Goal: Transaction & Acquisition: Purchase product/service

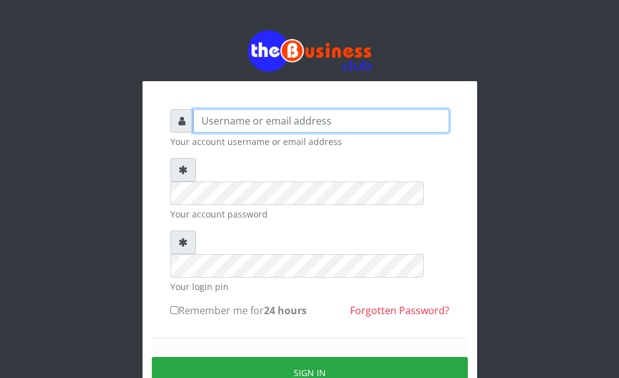
type input "[EMAIL_ADDRESS][DOMAIN_NAME]"
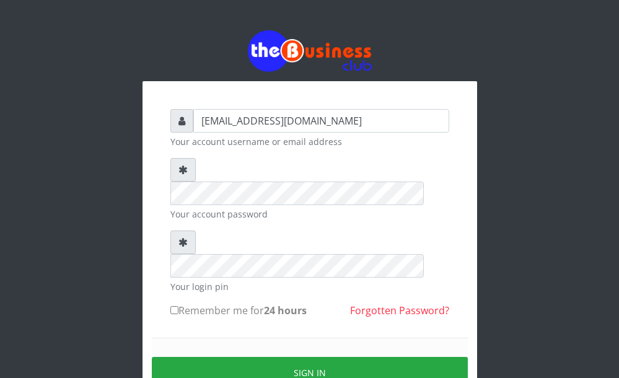
click at [173, 306] on input "Remember me for 24 hours" at bounding box center [174, 310] width 8 height 8
checkbox input "true"
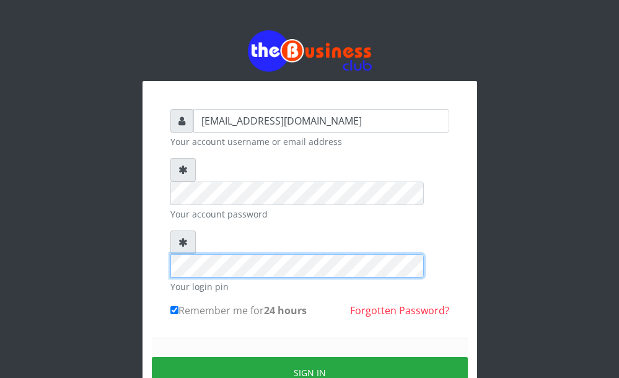
click at [173, 230] on div at bounding box center [309, 253] width 279 height 47
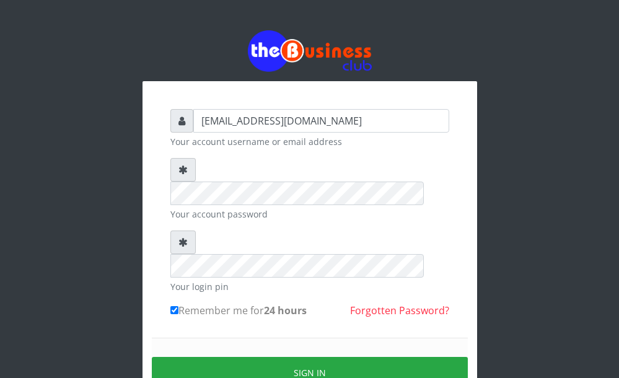
click at [182, 237] on icon at bounding box center [182, 242] width 9 height 10
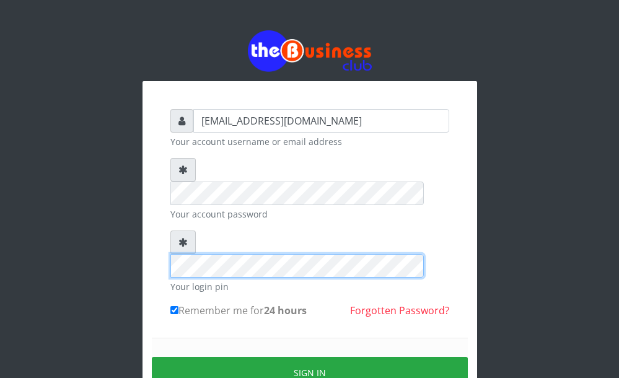
click at [147, 210] on div "[EMAIL_ADDRESS][DOMAIN_NAME] Your account username or email address Your accoun…" at bounding box center [309, 270] width 334 height 378
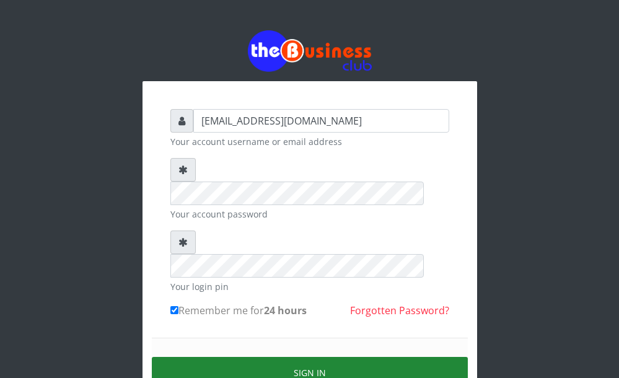
click at [195, 357] on button "Sign in" at bounding box center [310, 373] width 316 height 32
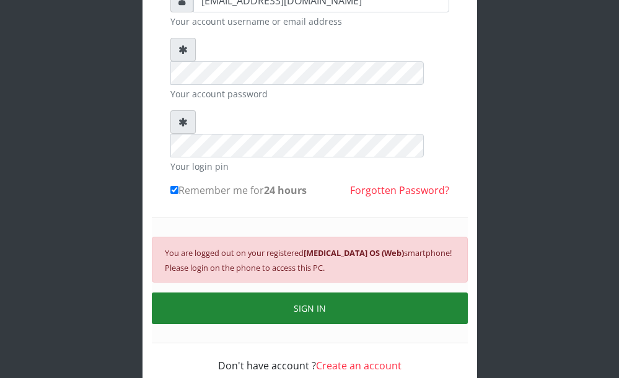
click at [271, 292] on button "SIGN IN" at bounding box center [310, 308] width 316 height 32
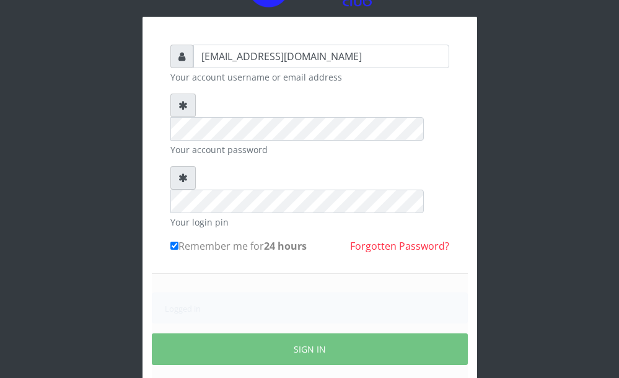
scroll to position [105, 0]
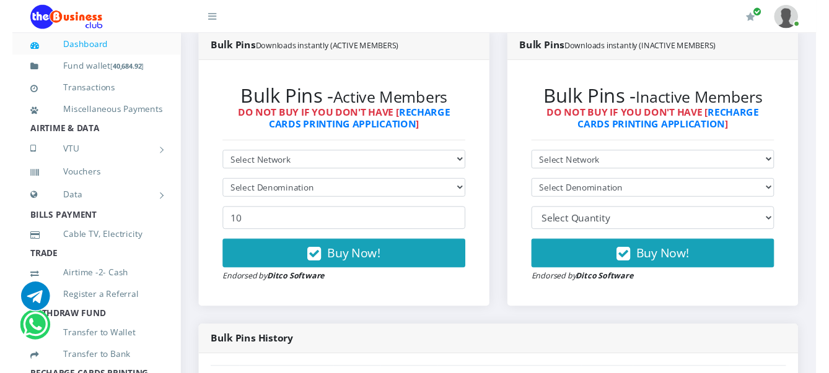
scroll to position [232, 0]
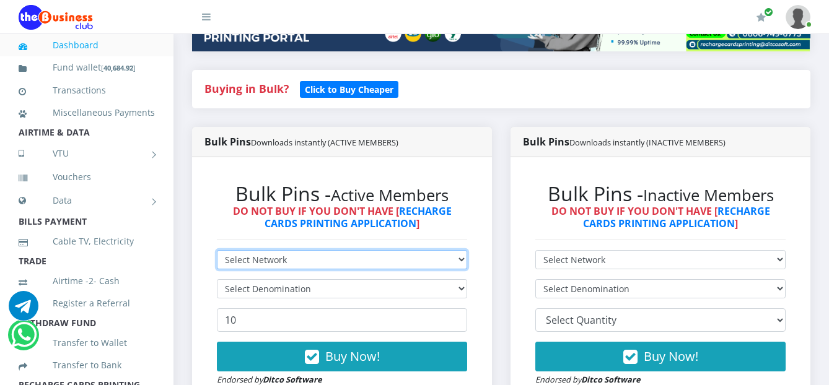
click at [295, 253] on select "Select Network MTN Globacom 9Mobile Airtel" at bounding box center [342, 259] width 250 height 19
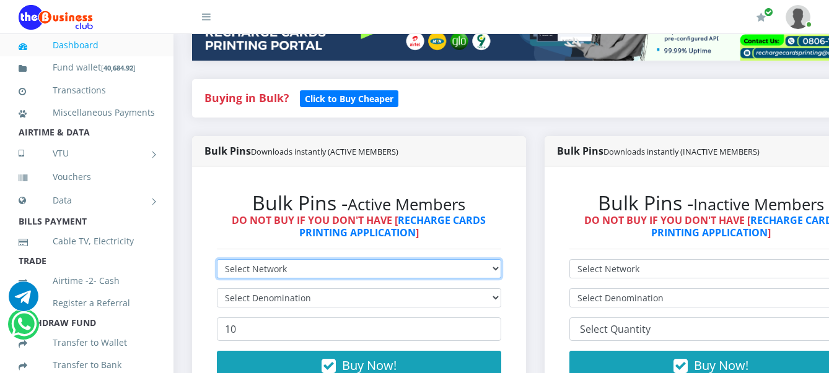
scroll to position [0, 0]
select select "MTN"
click at [217, 261] on select "Select Network MTN Globacom 9Mobile Airtel" at bounding box center [359, 268] width 284 height 19
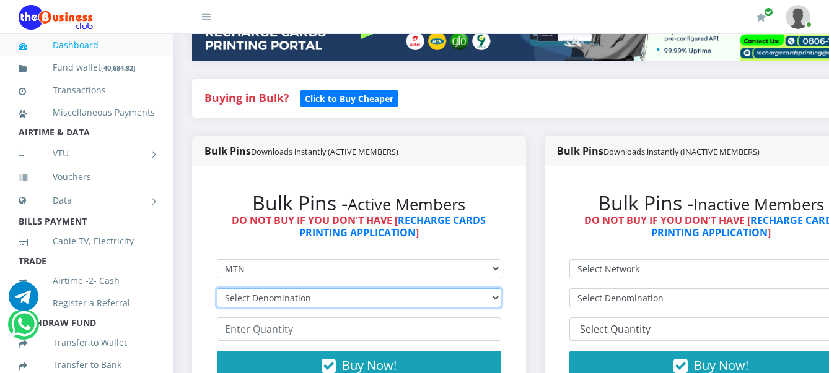
click at [277, 294] on select "Select Denomination MTN NGN100 - ₦96.99 MTN NGN200 - ₦193.98 MTN NGN400 - ₦387.…" at bounding box center [359, 298] width 284 height 19
select select "96.99-100"
click at [217, 290] on select "Select Denomination MTN NGN100 - ₦96.99 MTN NGN200 - ₦193.98 MTN NGN400 - ₦387.…" at bounding box center [359, 298] width 284 height 19
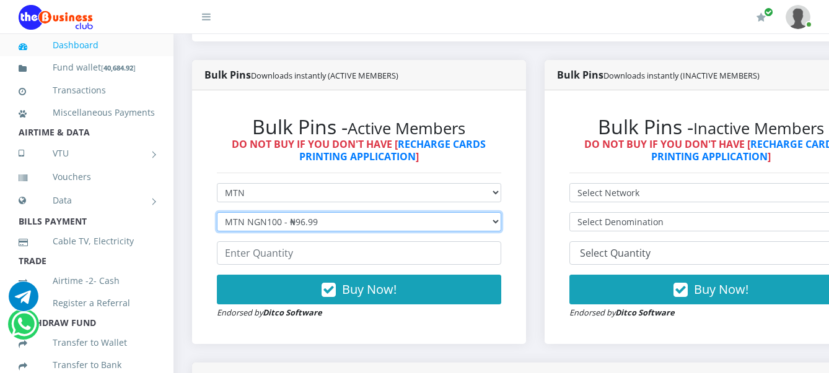
scroll to position [464, 0]
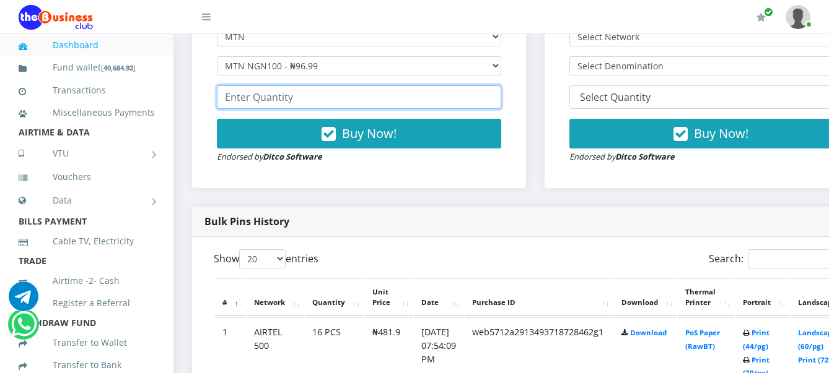
click at [268, 97] on input "number" at bounding box center [359, 97] width 284 height 24
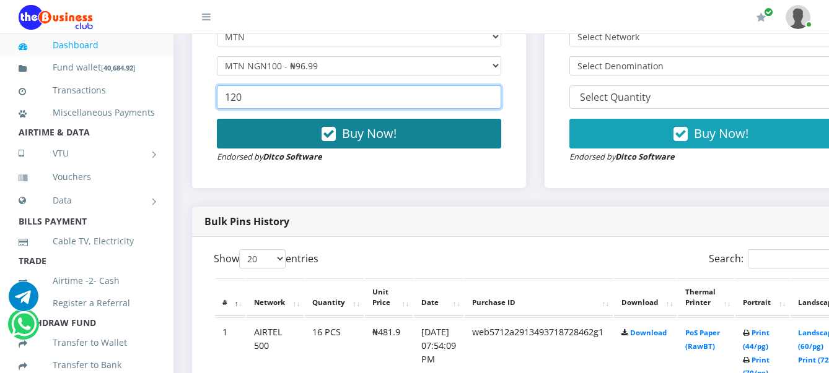
type input "120"
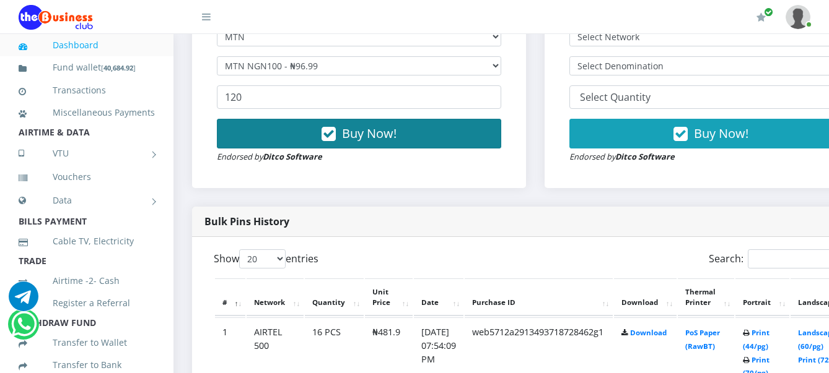
click at [285, 130] on button "Buy Now!" at bounding box center [359, 134] width 284 height 30
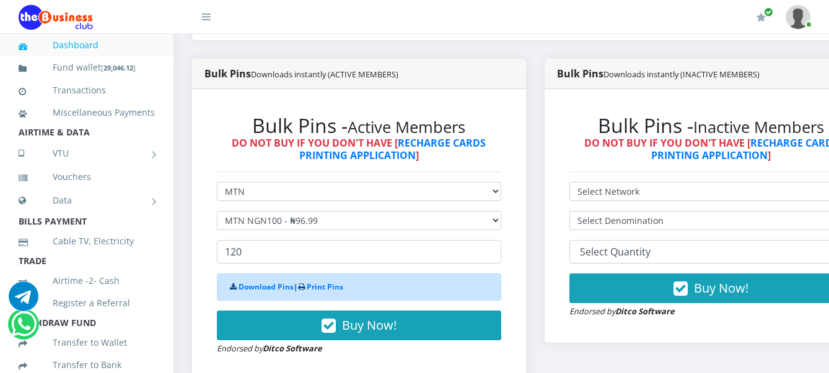
scroll to position [387, 0]
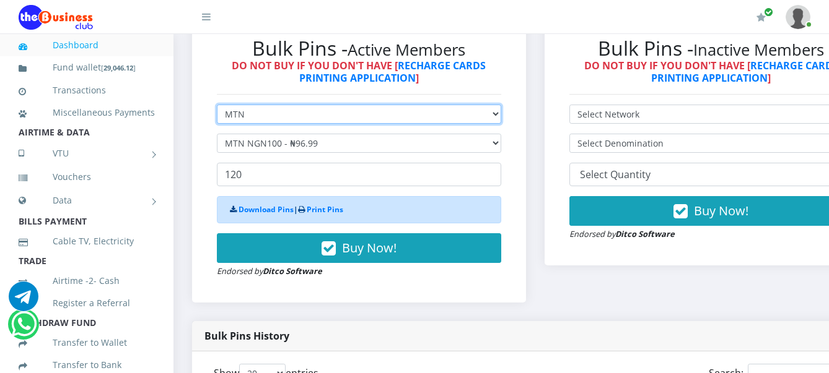
click at [256, 119] on select "Select Network MTN Globacom 9Mobile Airtel" at bounding box center [359, 114] width 284 height 19
click at [217, 107] on select "Select Network MTN Globacom 9Mobile Airtel" at bounding box center [359, 114] width 284 height 19
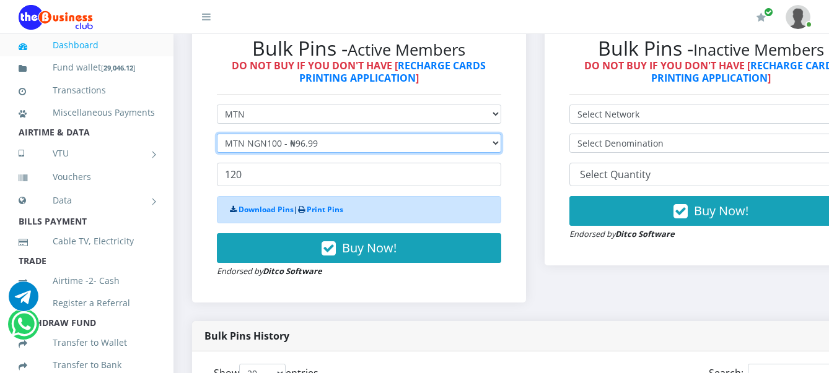
click at [249, 148] on select "Select Denomination MTN NGN100 - ₦96.99 MTN NGN200 - ₦193.98 MTN NGN400 - ₦387.…" at bounding box center [359, 143] width 284 height 19
select select "193.98-200"
click at [217, 136] on select "Select Denomination MTN NGN100 - ₦96.99 MTN NGN200 - ₦193.98 MTN NGN400 - ₦387.…" at bounding box center [359, 143] width 284 height 19
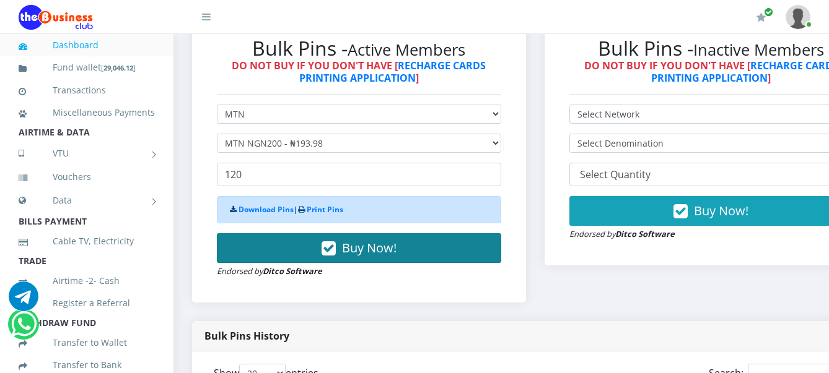
click at [336, 243] on icon "button" at bounding box center [328, 249] width 14 height 12
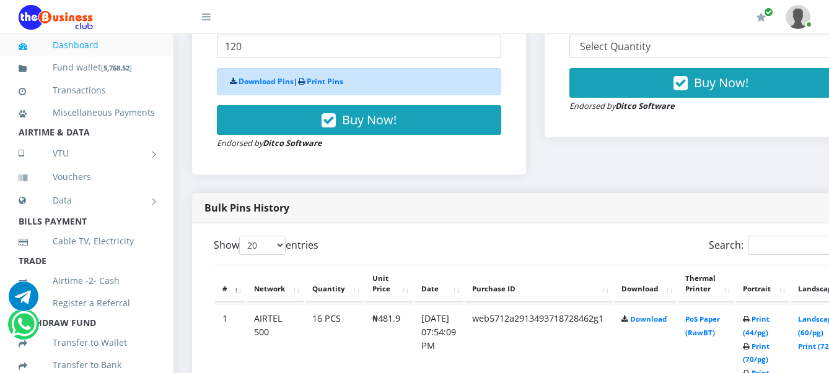
scroll to position [542, 0]
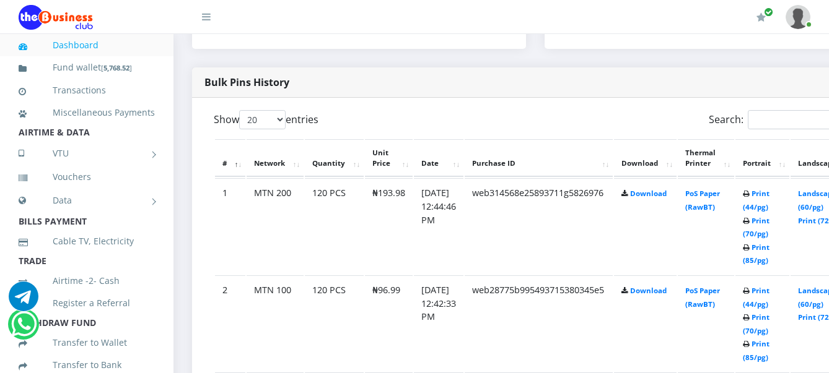
scroll to position [635, 0]
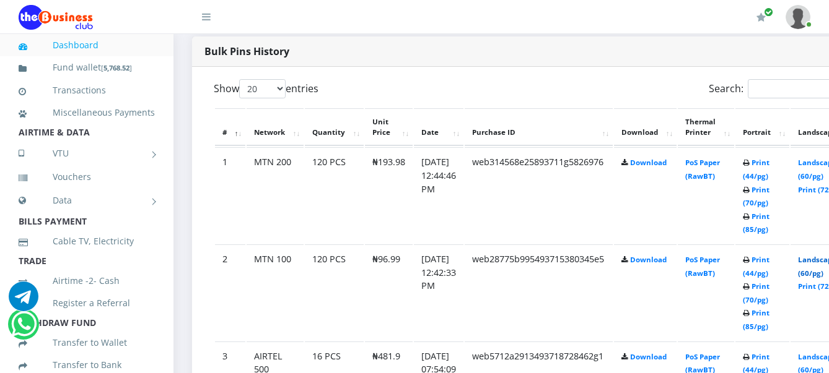
click at [821, 260] on link "Landscape (60/pg)" at bounding box center [817, 266] width 38 height 23
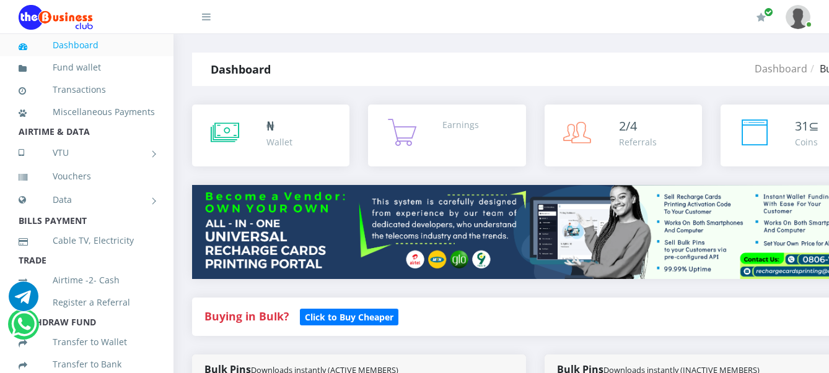
click at [307, 255] on img at bounding box center [535, 232] width 686 height 94
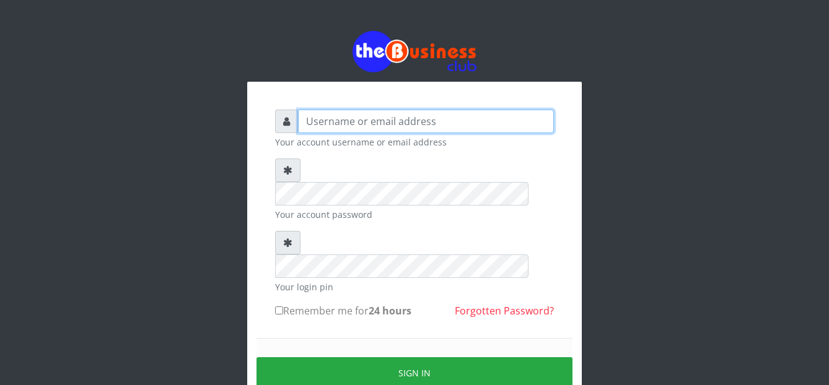
type input "[EMAIL_ADDRESS][DOMAIN_NAME]"
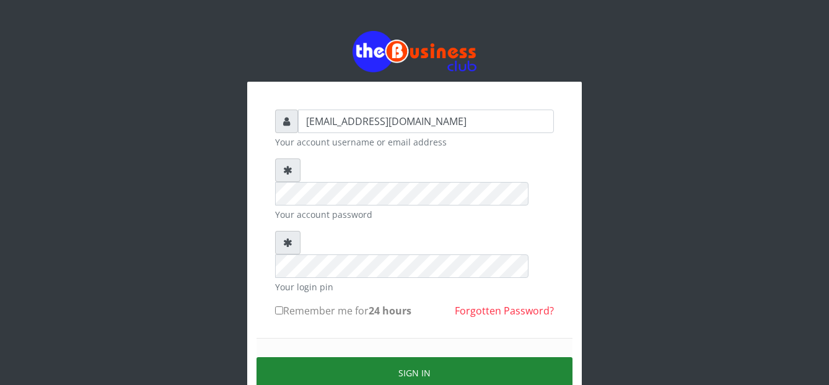
click at [311, 357] on button "Sign in" at bounding box center [414, 373] width 316 height 32
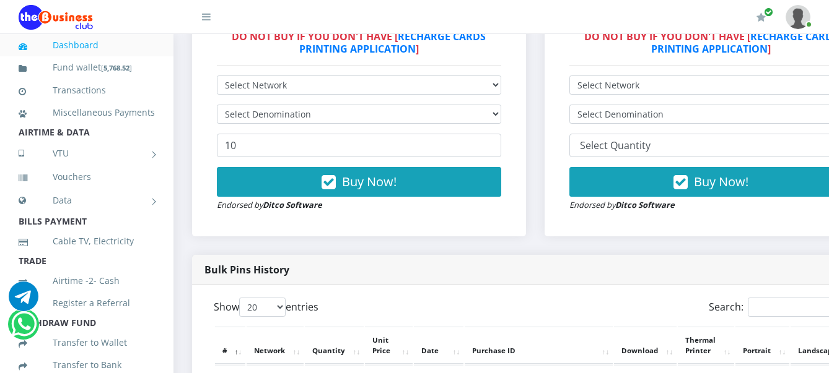
scroll to position [653, 0]
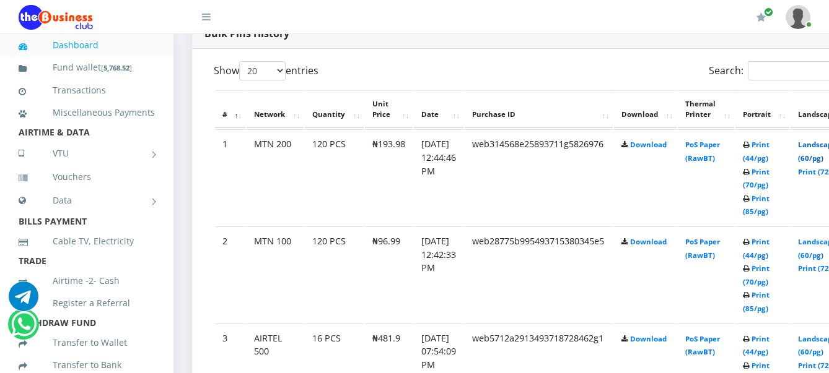
click at [825, 148] on link "Landscape (60/pg)" at bounding box center [817, 151] width 38 height 23
